Goal: Task Accomplishment & Management: Complete application form

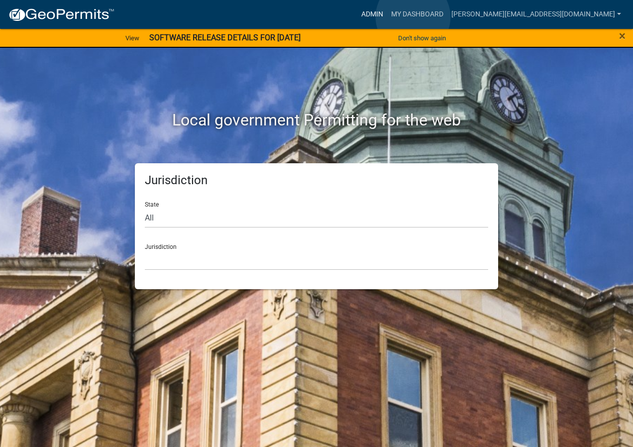
click at [387, 17] on link "Admin" at bounding box center [372, 14] width 30 height 19
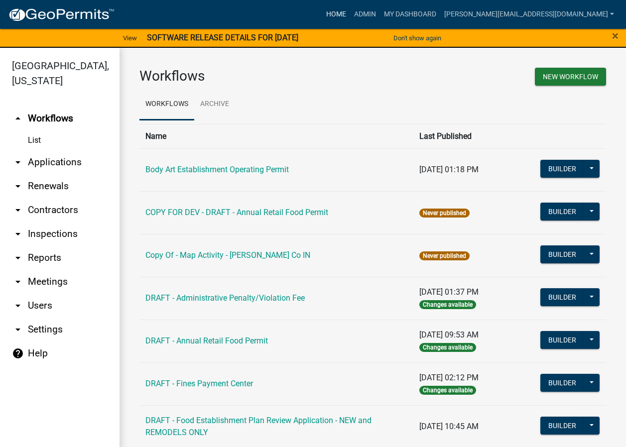
click at [350, 16] on link "Home" at bounding box center [336, 14] width 28 height 19
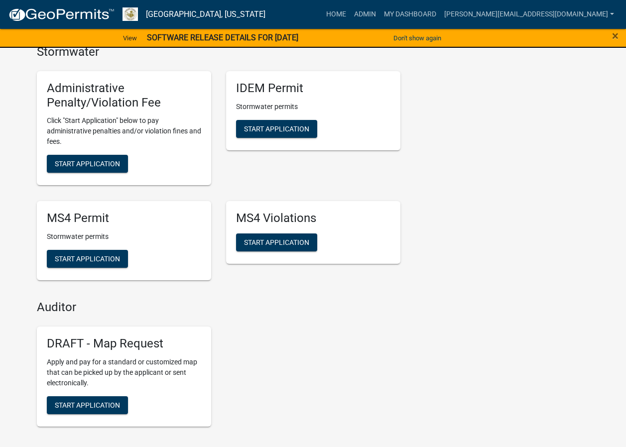
scroll to position [310, 0]
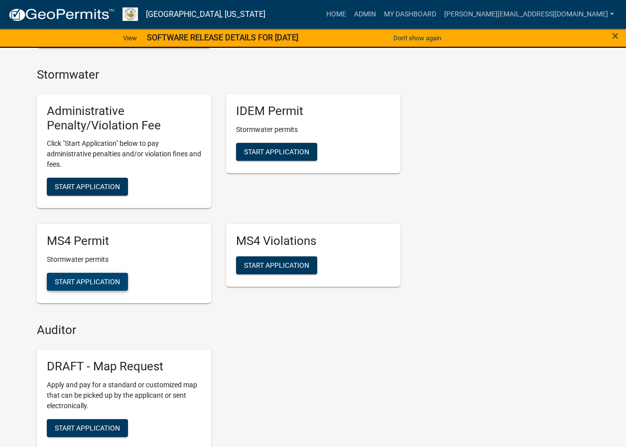
click at [105, 279] on span "Start Application" at bounding box center [87, 282] width 65 height 8
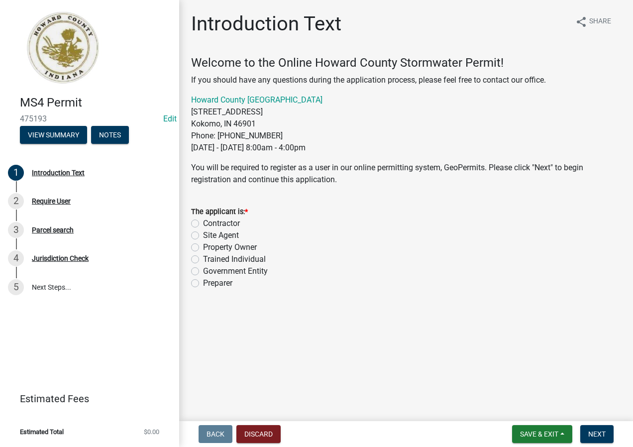
click at [236, 246] on label "Property Owner" at bounding box center [230, 247] width 54 height 12
click at [210, 246] on input "Property Owner" at bounding box center [206, 244] width 6 height 6
radio input "true"
click at [230, 222] on label "Contractor" at bounding box center [221, 224] width 37 height 12
click at [210, 222] on input "Contractor" at bounding box center [206, 221] width 6 height 6
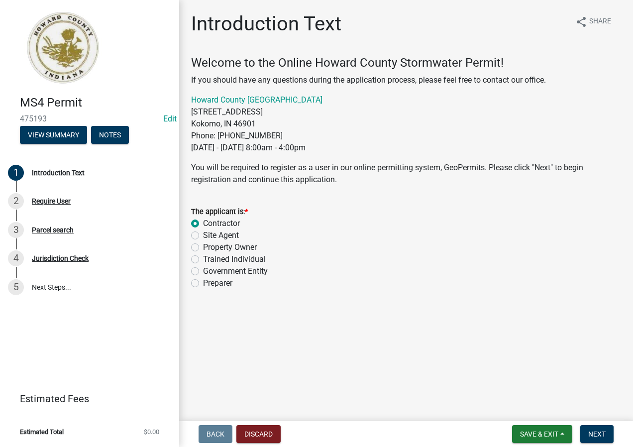
radio input "true"
click at [257, 270] on label "Government Entity" at bounding box center [235, 271] width 65 height 12
click at [210, 270] on input "Government Entity" at bounding box center [206, 268] width 6 height 6
radio input "true"
click at [223, 226] on label "Contractor" at bounding box center [221, 224] width 37 height 12
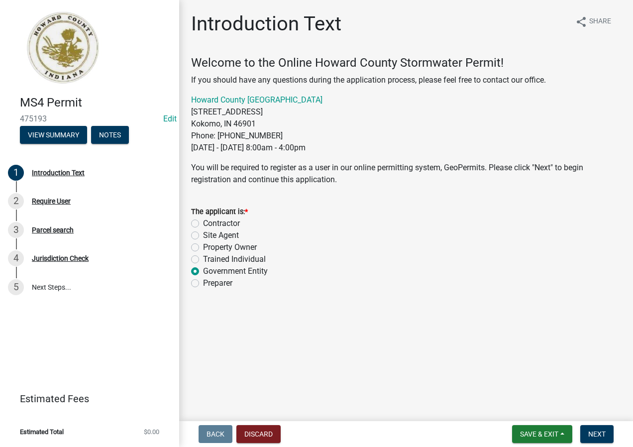
click at [210, 224] on input "Contractor" at bounding box center [206, 221] width 6 height 6
radio input "true"
click at [598, 429] on button "Next" at bounding box center [597, 434] width 33 height 18
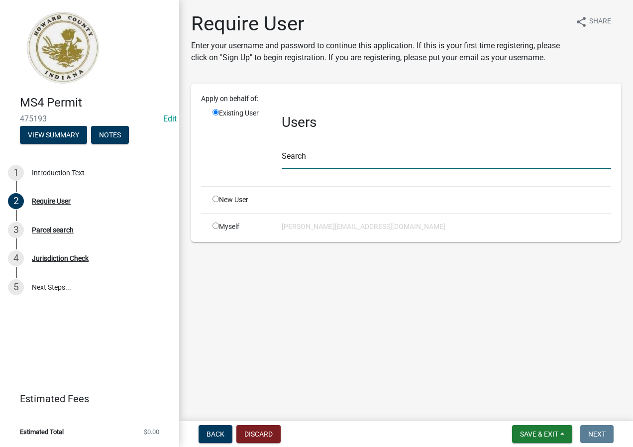
click at [314, 160] on input "text" at bounding box center [447, 159] width 330 height 20
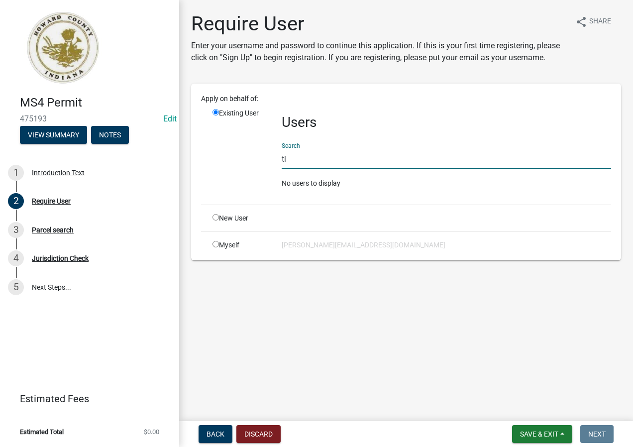
type input "t"
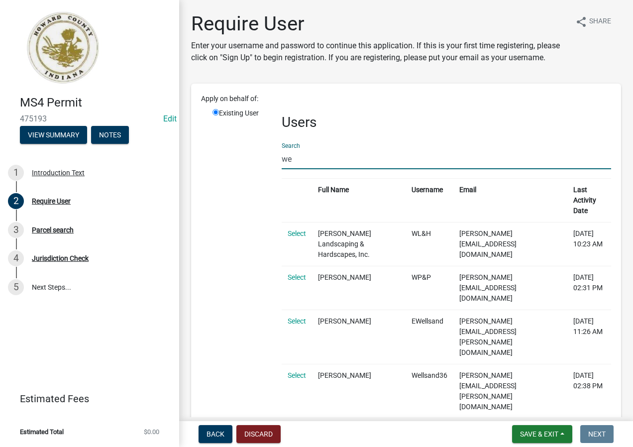
type input "w"
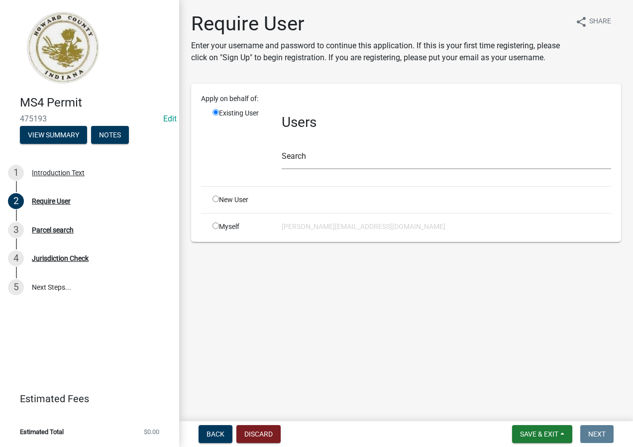
click at [217, 200] on input "radio" at bounding box center [216, 199] width 6 height 6
radio input "true"
radio input "false"
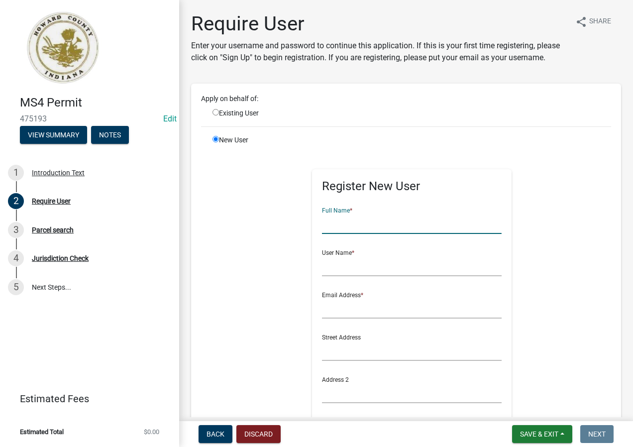
click at [369, 234] on input "text" at bounding box center [412, 224] width 180 height 20
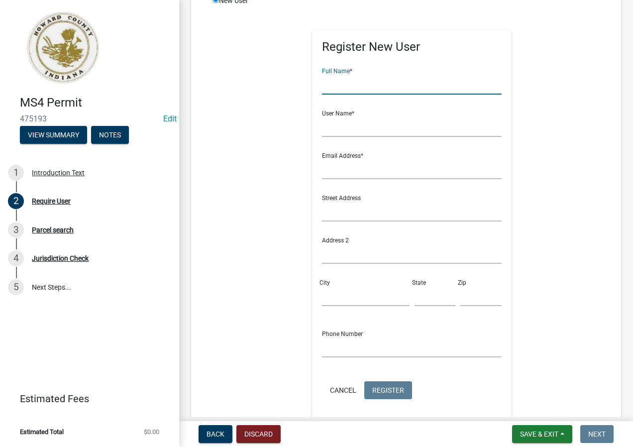
scroll to position [199, 0]
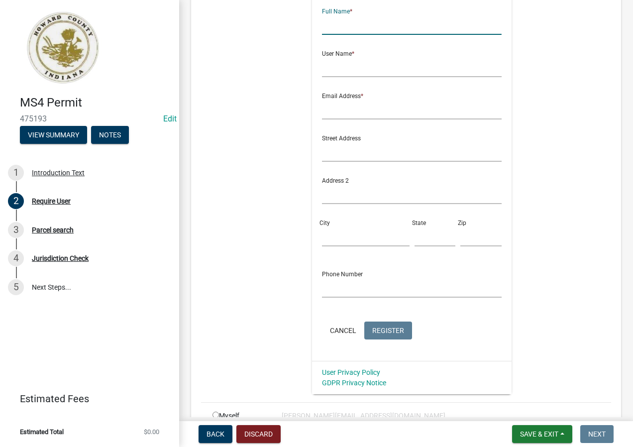
click at [298, 199] on div "Register New User Full Name * User Name * Email Address * Street Address Addres…" at bounding box center [412, 170] width 429 height 448
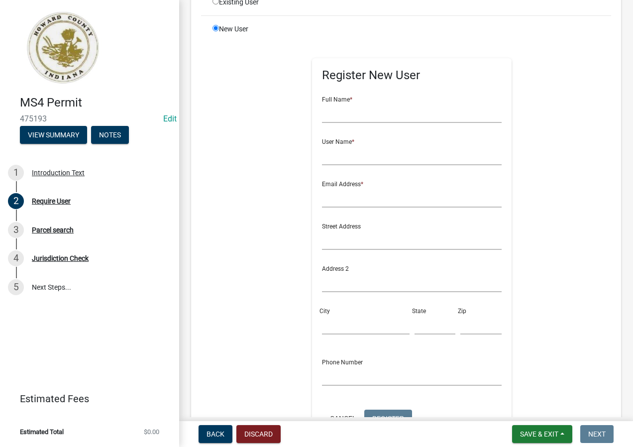
scroll to position [100, 0]
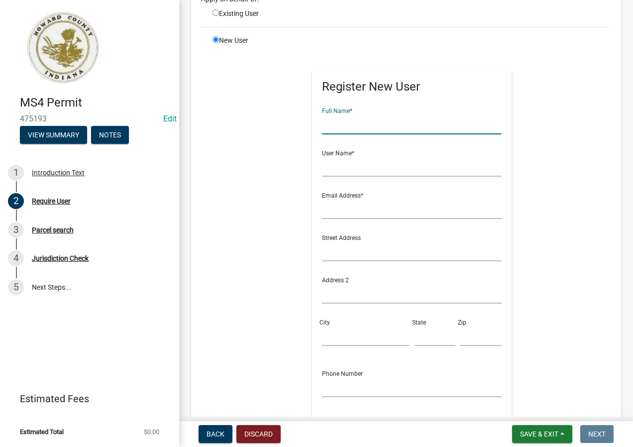
click at [364, 134] on input "text" at bounding box center [412, 124] width 180 height 20
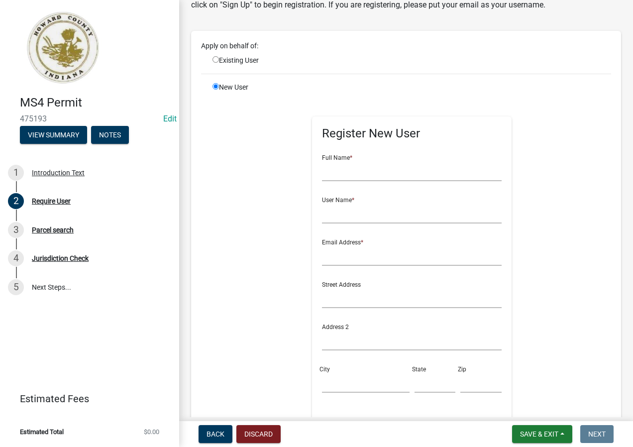
scroll to position [50, 0]
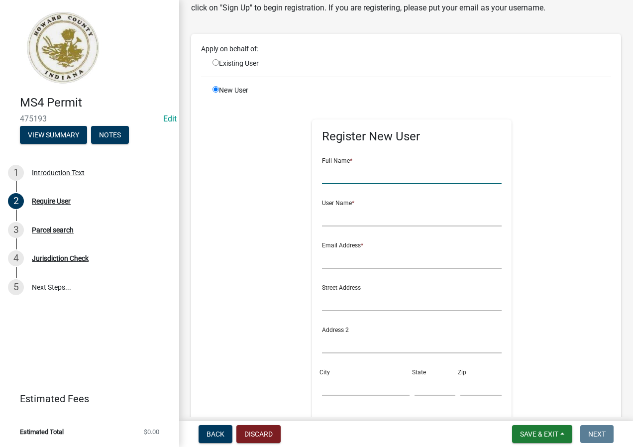
click at [384, 182] on input "text" at bounding box center [412, 174] width 180 height 20
type input "[PERSON_NAME]"
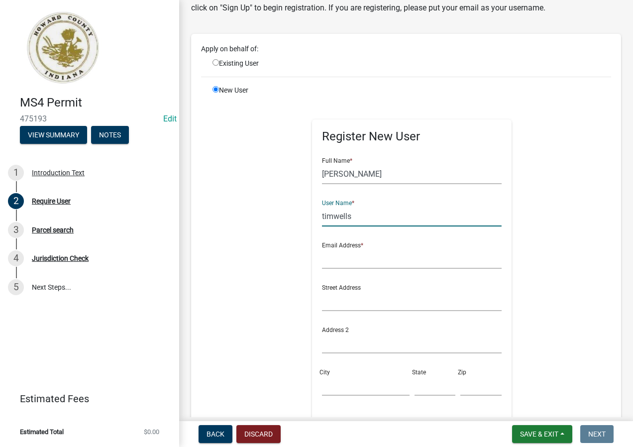
type input "timwells"
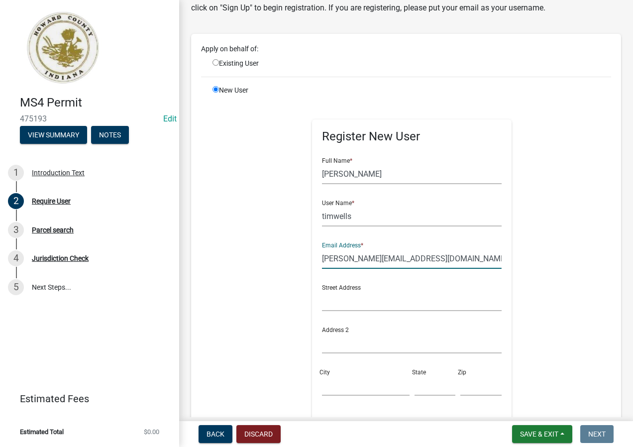
type input "[PERSON_NAME][EMAIL_ADDRESS][DOMAIN_NAME]"
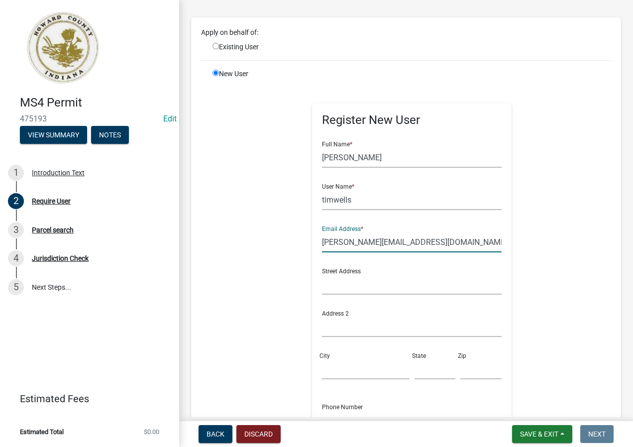
scroll to position [199, 0]
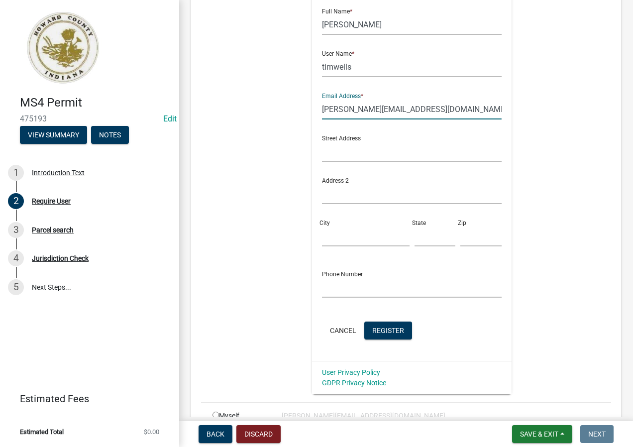
click at [535, 262] on div "Register New User Full Name * [PERSON_NAME] User Name * timwells Email Address …" at bounding box center [412, 170] width 429 height 448
click at [389, 334] on span "Register" at bounding box center [388, 330] width 32 height 8
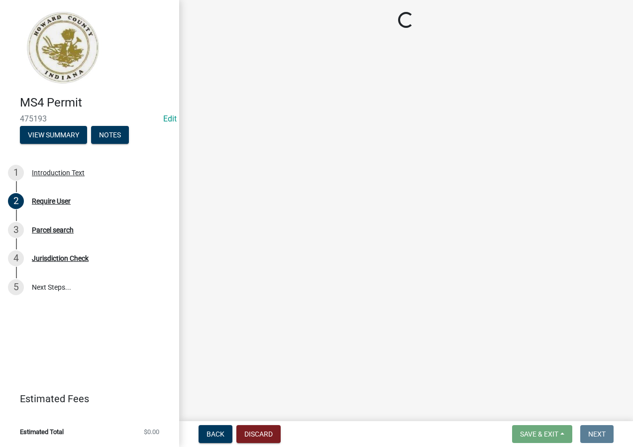
scroll to position [0, 0]
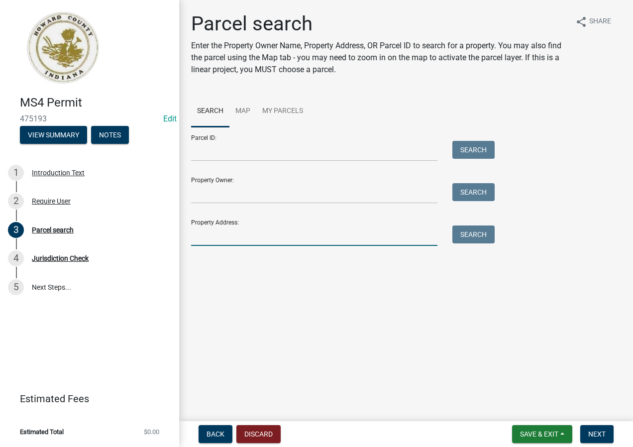
click at [254, 236] on input "Property Address:" at bounding box center [314, 236] width 246 height 20
click at [252, 153] on input "Parcel ID:" at bounding box center [314, 151] width 246 height 20
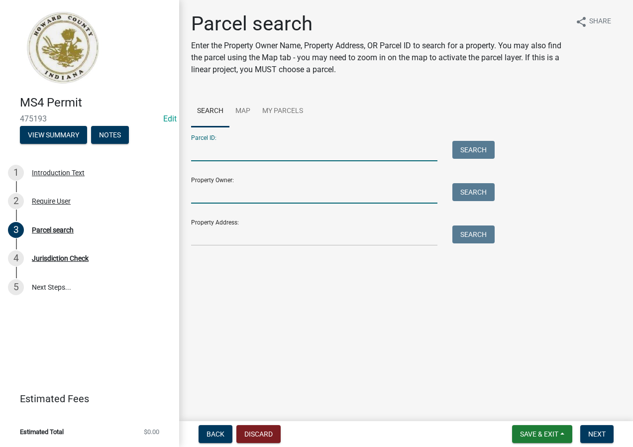
click at [209, 193] on input "Property Owner:" at bounding box center [314, 193] width 246 height 20
click at [211, 240] on input "Property Address:" at bounding box center [314, 236] width 246 height 20
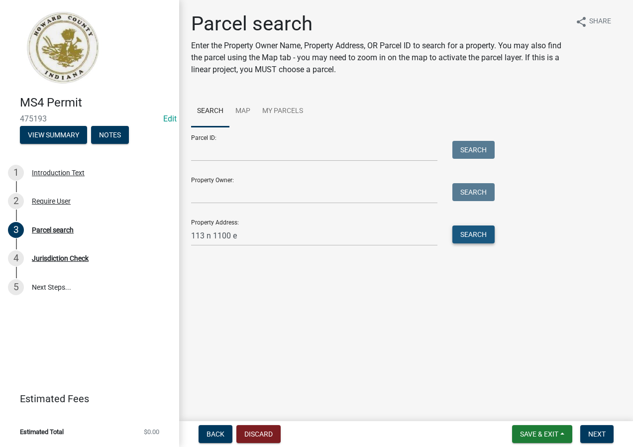
click at [479, 233] on button "Search" at bounding box center [474, 235] width 42 height 18
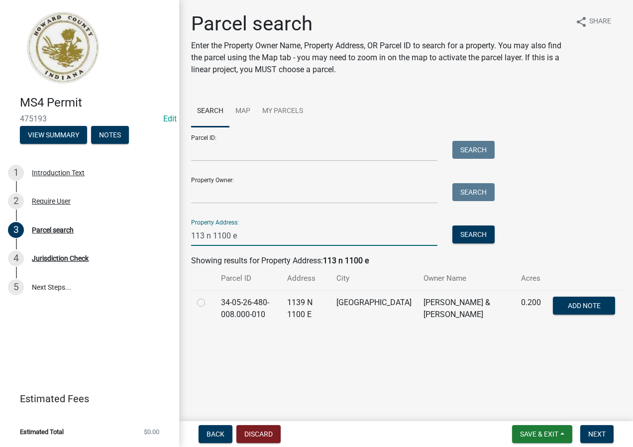
click at [201, 238] on input "113 n 1100 e" at bounding box center [314, 236] width 246 height 20
type input "133 n 1100 e"
click at [471, 238] on button "Search" at bounding box center [474, 235] width 42 height 18
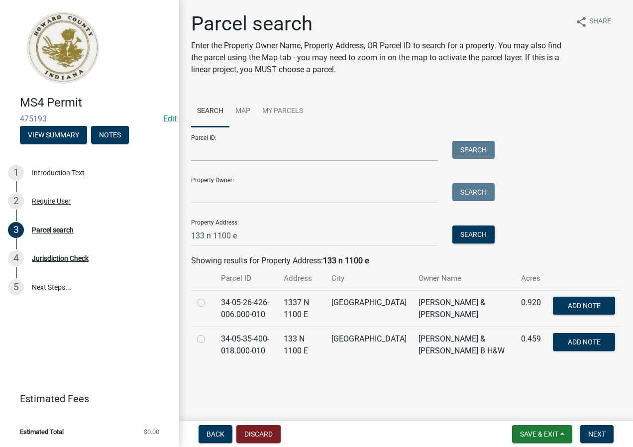
click at [209, 333] on label at bounding box center [209, 333] width 0 height 0
click at [209, 340] on input "radio" at bounding box center [212, 336] width 6 height 6
radio input "true"
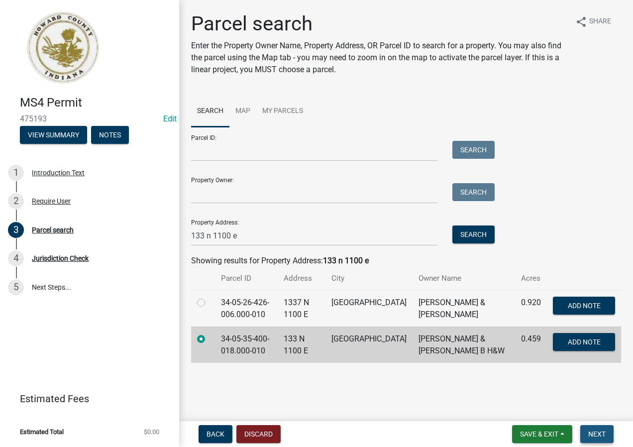
click at [594, 432] on span "Next" at bounding box center [597, 434] width 17 height 8
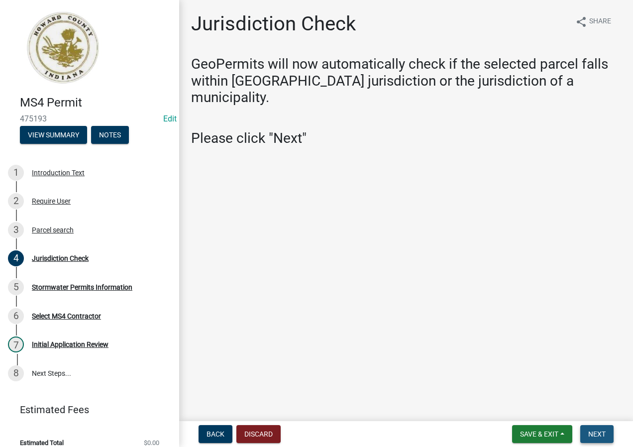
click at [599, 427] on button "Next" at bounding box center [597, 434] width 33 height 18
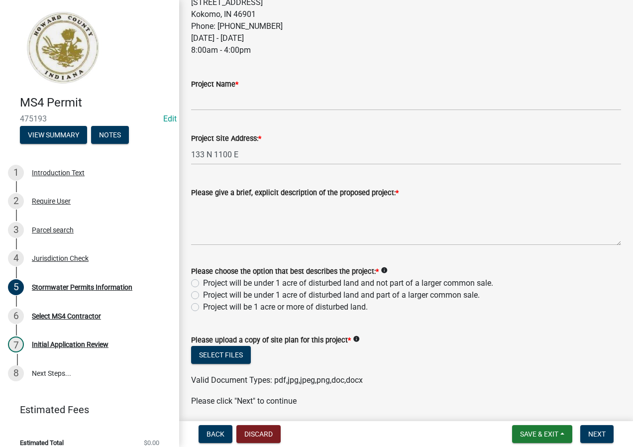
scroll to position [385, 0]
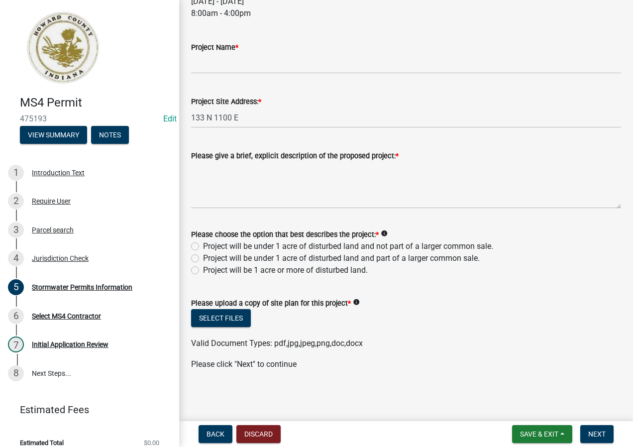
click at [341, 246] on label "Project will be under 1 acre of disturbed land and not part of a larger common …" at bounding box center [348, 246] width 290 height 12
click at [210, 246] on input "Project will be under 1 acre of disturbed land and not part of a larger common …" at bounding box center [206, 243] width 6 height 6
radio input "true"
click at [220, 318] on button "Select files" at bounding box center [221, 318] width 60 height 18
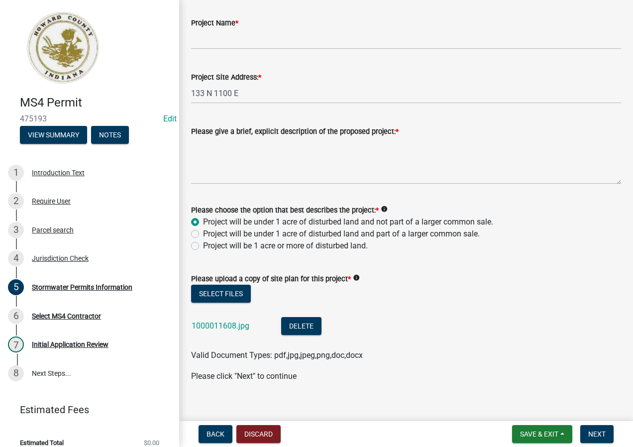
scroll to position [422, 0]
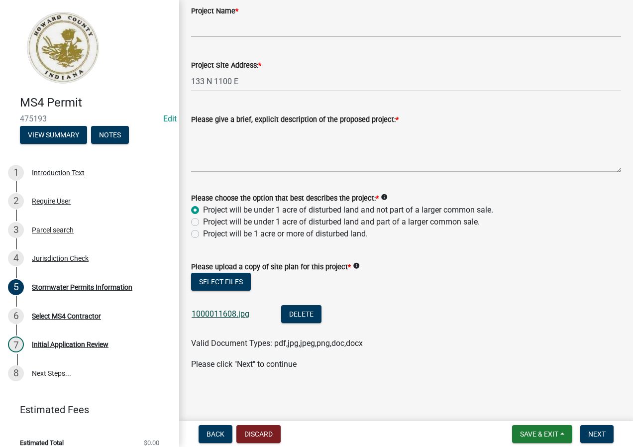
click at [211, 313] on link "1000011608.jpg" at bounding box center [221, 313] width 58 height 9
click at [603, 434] on span "Next" at bounding box center [597, 434] width 17 height 8
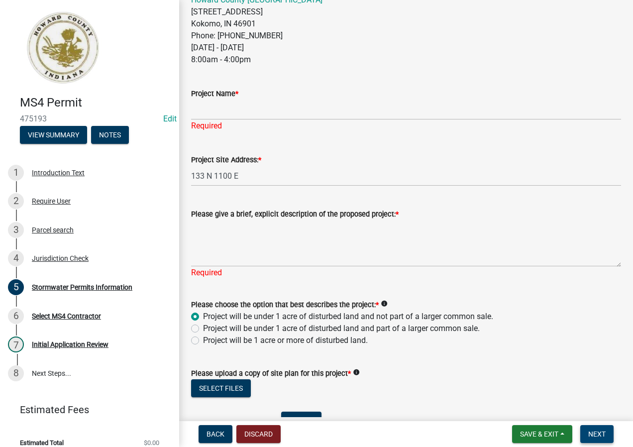
scroll to position [322, 0]
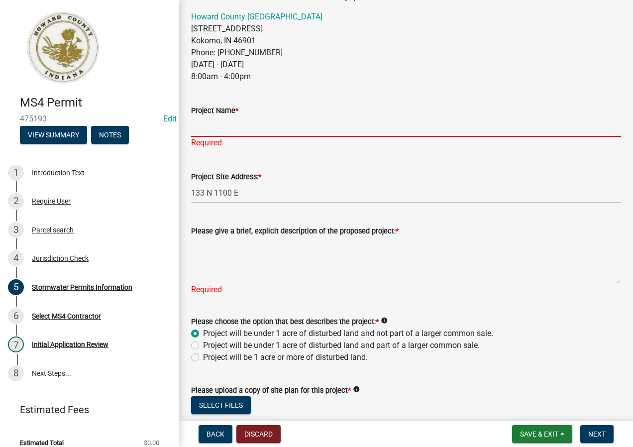
drag, startPoint x: 247, startPoint y: 128, endPoint x: 287, endPoint y: 129, distance: 39.8
click at [247, 128] on input "Project Name *" at bounding box center [406, 127] width 430 height 20
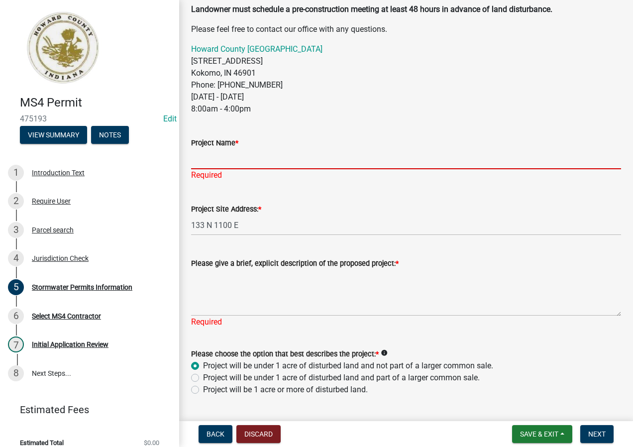
scroll to position [272, 0]
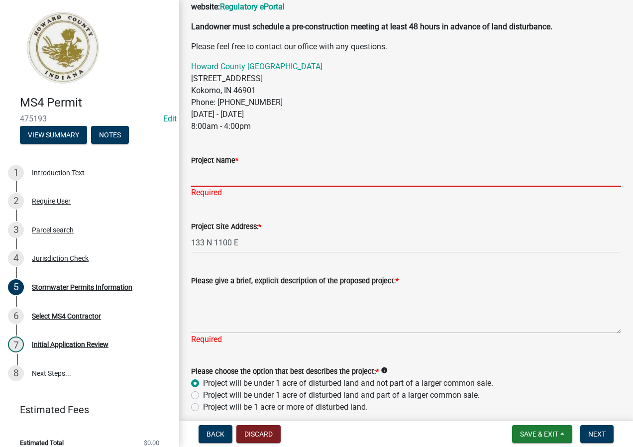
click at [401, 182] on input "Project Name *" at bounding box center [406, 176] width 430 height 20
drag, startPoint x: 261, startPoint y: 181, endPoint x: 178, endPoint y: 181, distance: 82.7
click at [178, 181] on div "MS4 Permit 475193 Edit View Summary Notes 1 Introduction Text 2 Require User 3 …" at bounding box center [316, 223] width 633 height 447
type input "133N1100E"
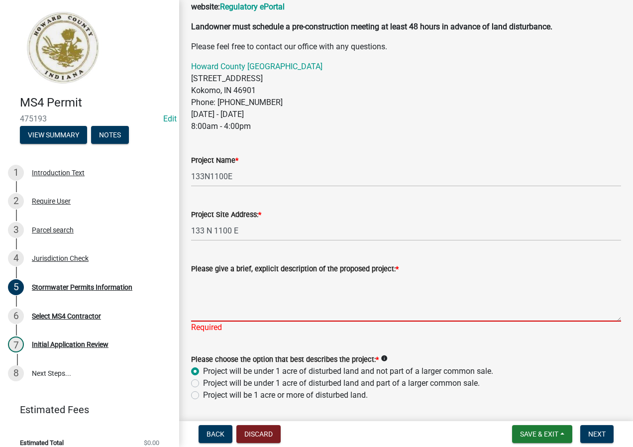
click at [299, 305] on textarea "Please give a brief, explicit description of the proposed project: *" at bounding box center [406, 298] width 430 height 47
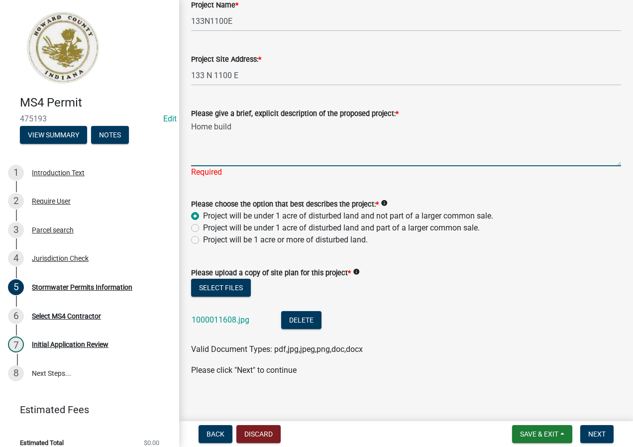
scroll to position [434, 0]
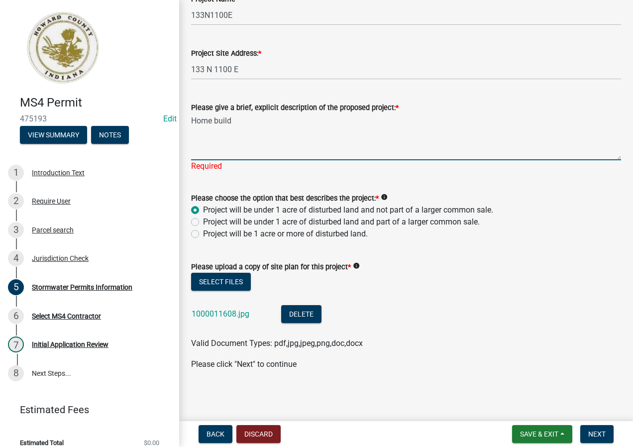
type textarea "Home build"
click at [615, 424] on nav "Back Discard Save & Exit Save Save & Exit Next" at bounding box center [406, 434] width 454 height 26
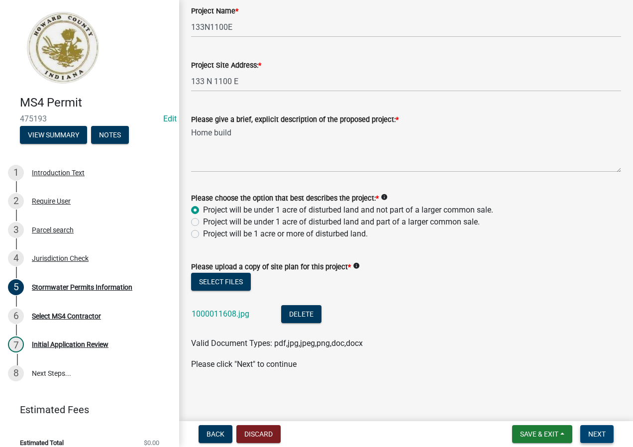
click at [606, 434] on button "Next" at bounding box center [597, 434] width 33 height 18
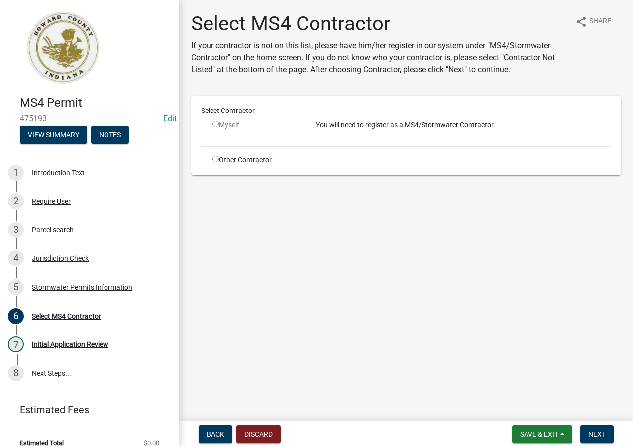
click at [216, 160] on input "radio" at bounding box center [216, 159] width 6 height 6
radio input "true"
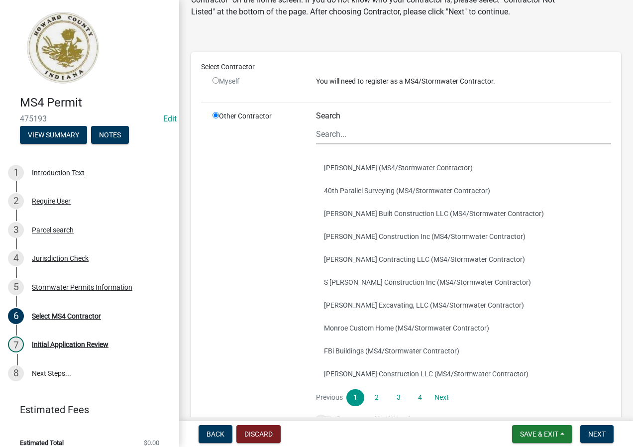
scroll to position [127, 0]
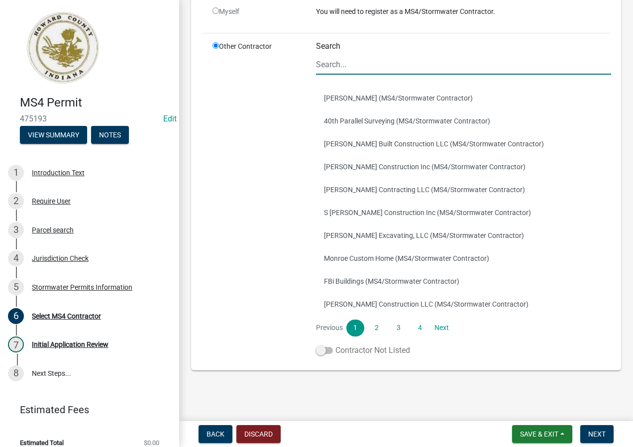
click at [319, 349] on span at bounding box center [324, 350] width 17 height 7
click at [336, 345] on input "Contractor Not Listed" at bounding box center [336, 345] width 0 height 0
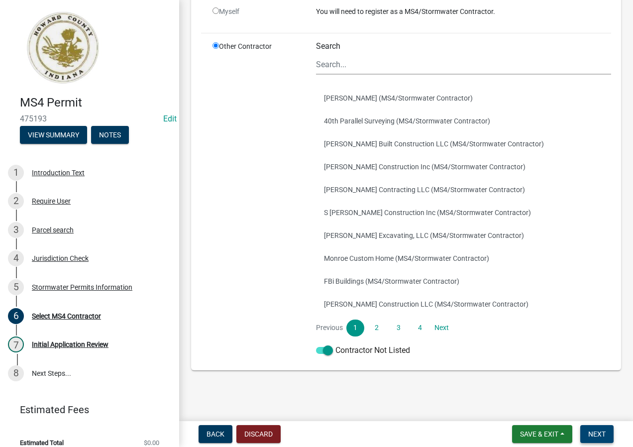
click at [598, 434] on span "Next" at bounding box center [597, 434] width 17 height 8
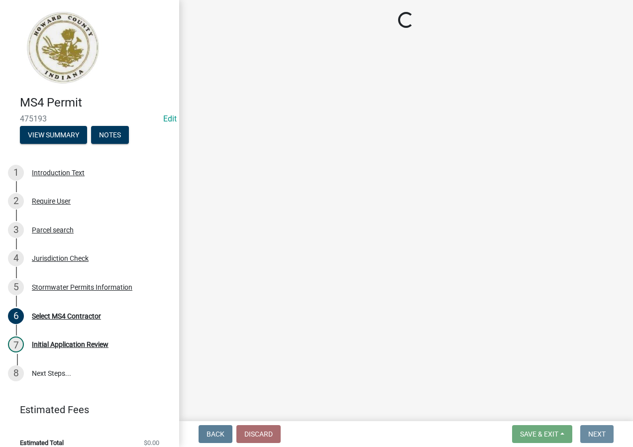
scroll to position [0, 0]
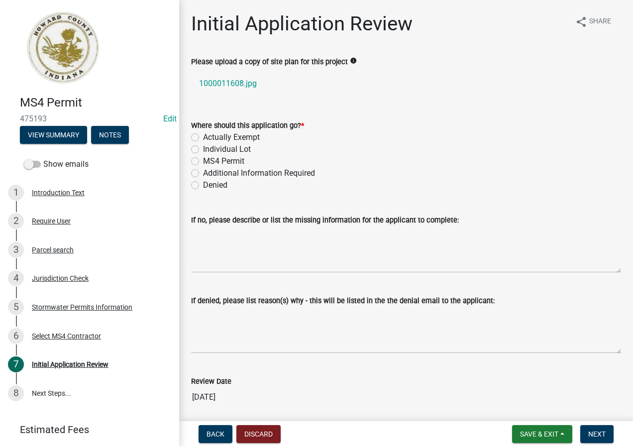
click at [236, 137] on label "Actually Exempt" at bounding box center [231, 137] width 57 height 12
click at [210, 137] on input "Actually Exempt" at bounding box center [206, 134] width 6 height 6
radio input "true"
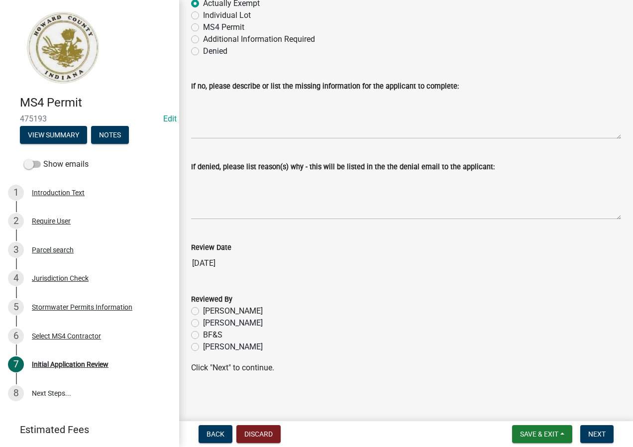
scroll to position [137, 0]
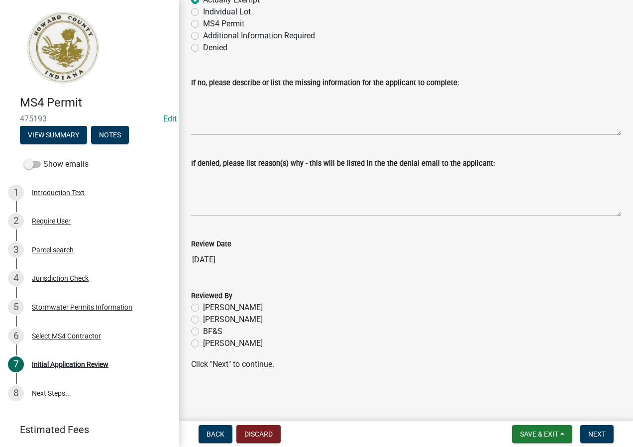
click at [220, 345] on label "[PERSON_NAME]" at bounding box center [233, 344] width 60 height 12
click at [210, 344] on input "[PERSON_NAME]" at bounding box center [206, 341] width 6 height 6
radio input "true"
click at [593, 430] on span "Next" at bounding box center [597, 434] width 17 height 8
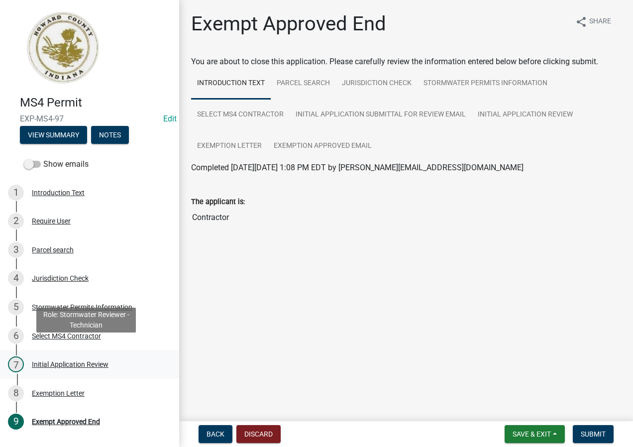
scroll to position [50, 0]
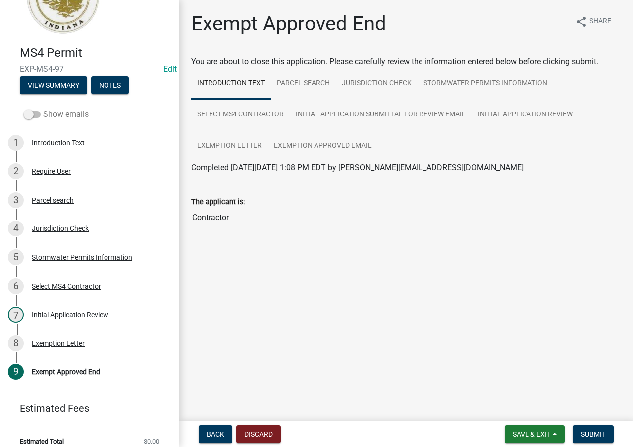
click at [36, 116] on span at bounding box center [32, 114] width 17 height 7
click at [43, 109] on input "Show emails" at bounding box center [43, 109] width 0 height 0
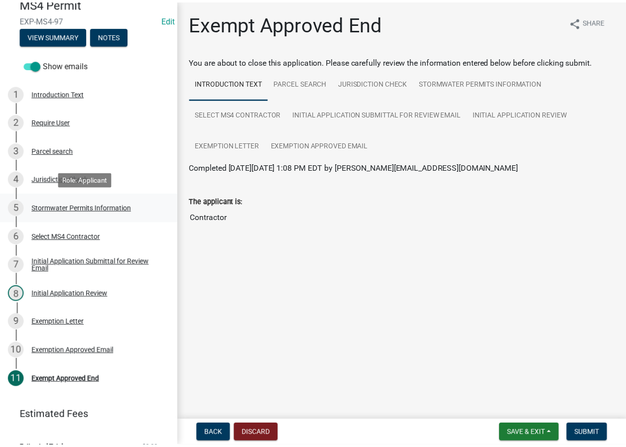
scroll to position [100, 0]
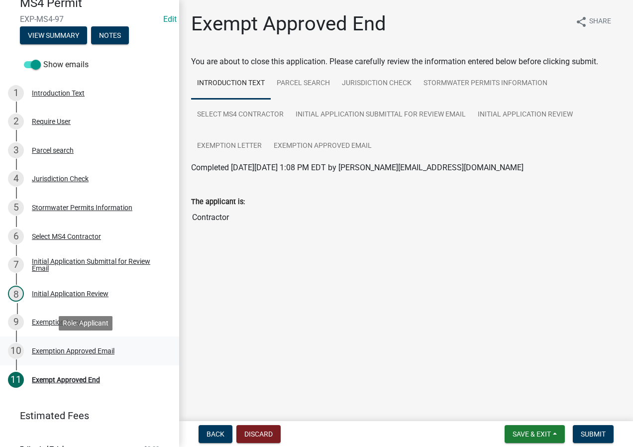
click at [110, 352] on div "Exemption Approved Email" at bounding box center [73, 351] width 83 height 7
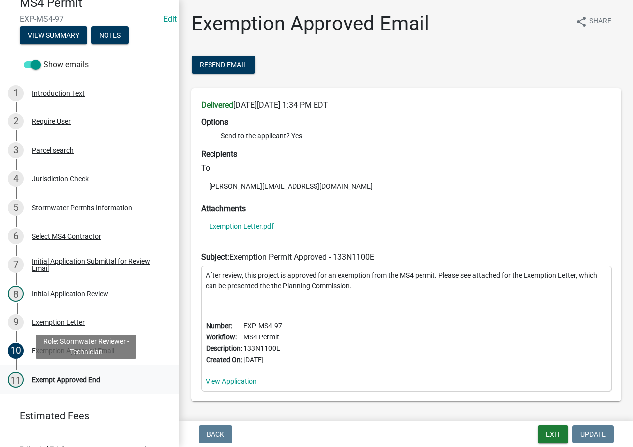
click at [115, 370] on link "11 Exempt Approved End" at bounding box center [89, 379] width 179 height 29
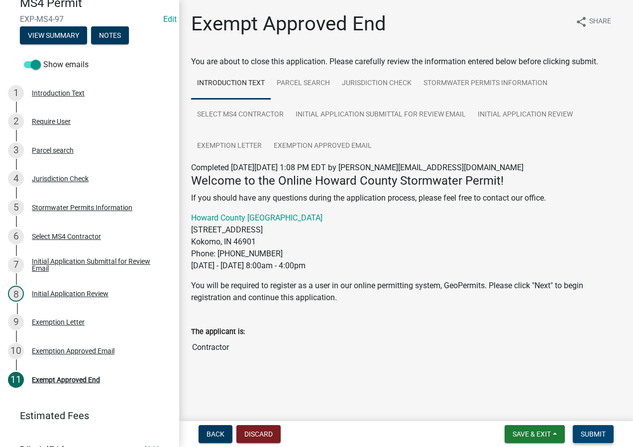
click at [598, 434] on span "Submit" at bounding box center [593, 434] width 25 height 8
